Goal: Transaction & Acquisition: Purchase product/service

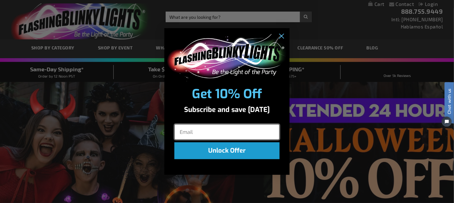
click at [180, 130] on input "Email" at bounding box center [226, 132] width 105 height 16
type input "packwolf@bellsouth.net"
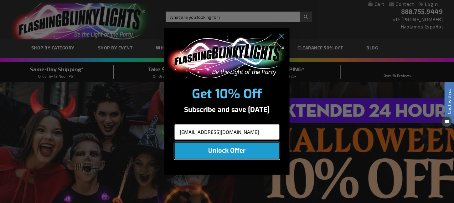
click at [228, 150] on button "Unlock Offer" at bounding box center [226, 150] width 105 height 17
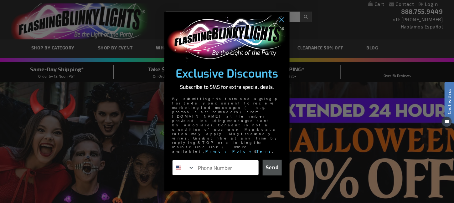
click at [200, 160] on input "Phone Number" at bounding box center [227, 167] width 64 height 15
type input "1-404-395-2729"
click at [275, 160] on button "Send" at bounding box center [271, 168] width 19 height 16
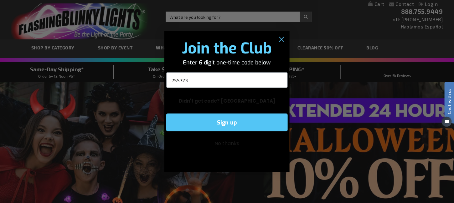
type input "755723"
click at [223, 121] on button "Sign up" at bounding box center [226, 123] width 121 height 18
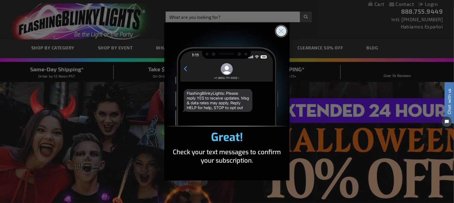
click at [282, 30] on circle "Close dialog" at bounding box center [281, 31] width 10 height 10
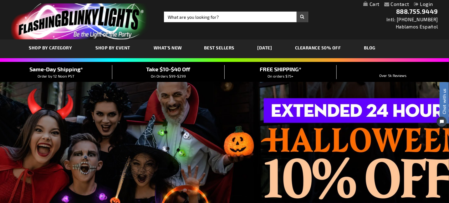
click at [264, 46] on link "[DATE]" at bounding box center [265, 47] width 24 height 21
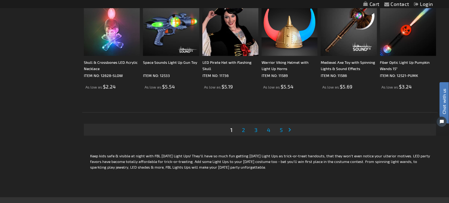
scroll to position [1251, 0]
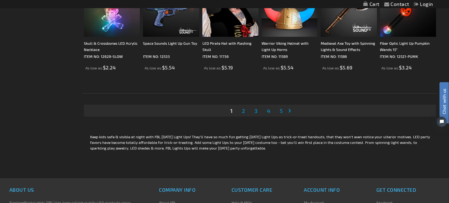
click at [241, 109] on link "Page 2" at bounding box center [244, 110] width 6 height 9
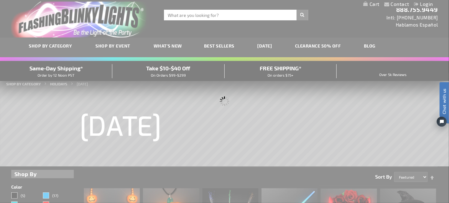
scroll to position [0, 0]
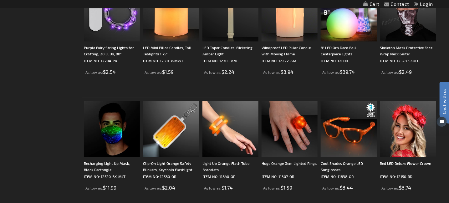
scroll to position [563, 0]
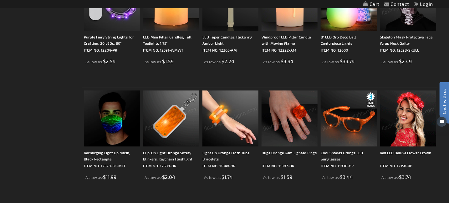
click at [146, 118] on img at bounding box center [171, 118] width 56 height 56
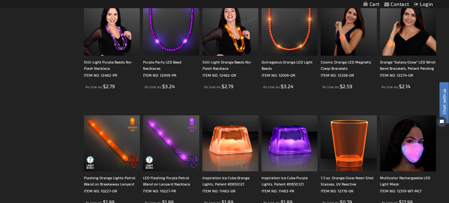
scroll to position [1032, 0]
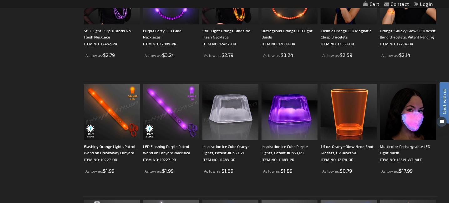
click at [89, 115] on img at bounding box center [112, 112] width 56 height 56
